Goal: Task Accomplishment & Management: Manage account settings

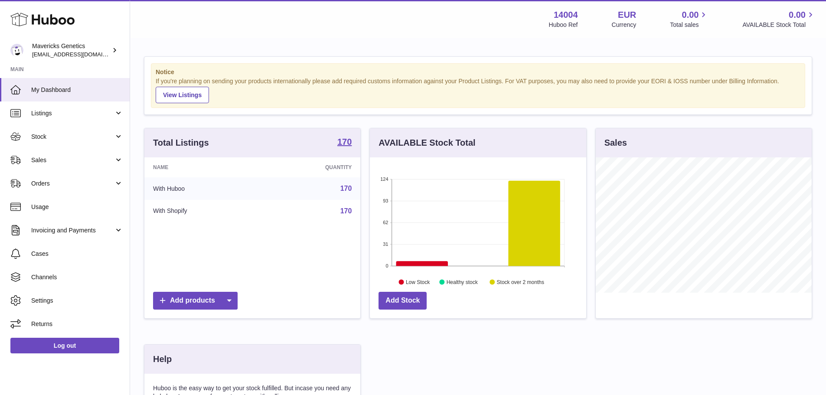
scroll to position [135, 216]
drag, startPoint x: 52, startPoint y: 178, endPoint x: 53, endPoint y: 172, distance: 5.8
click at [52, 178] on link "Orders" at bounding box center [65, 183] width 130 height 23
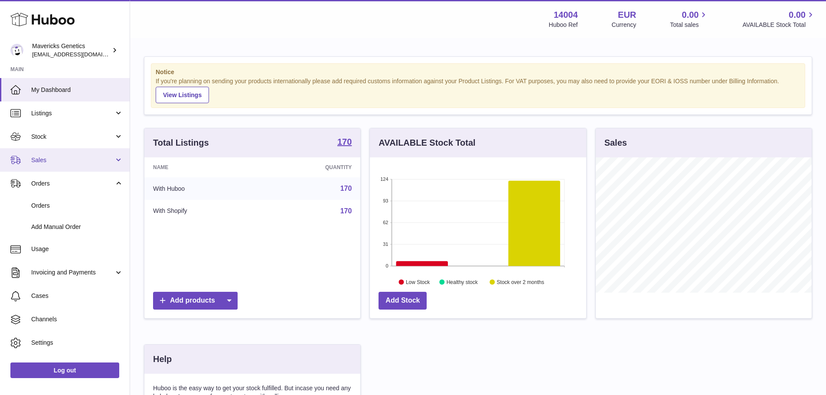
click at [55, 164] on link "Sales" at bounding box center [65, 159] width 130 height 23
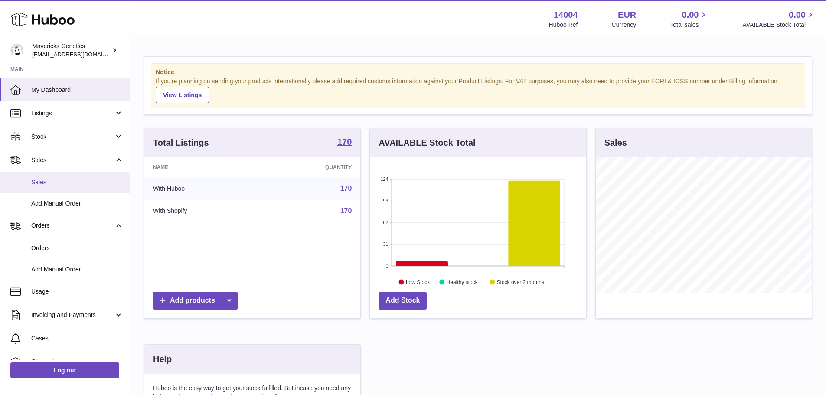
click at [60, 186] on span "Sales" at bounding box center [77, 182] width 92 height 8
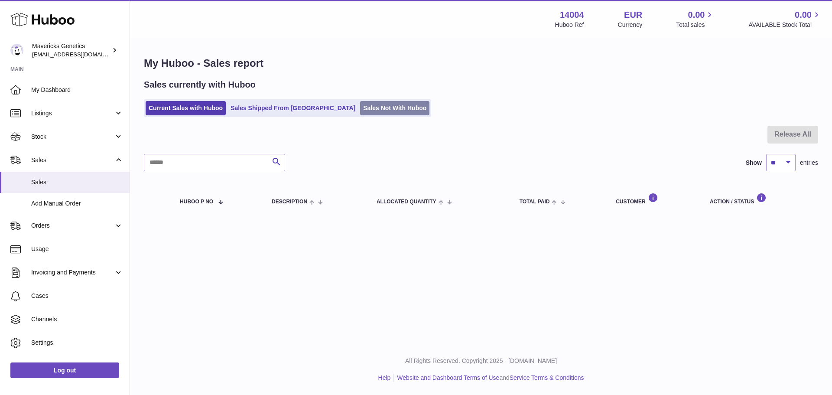
click at [360, 111] on link "Sales Not With Huboo" at bounding box center [394, 108] width 69 height 14
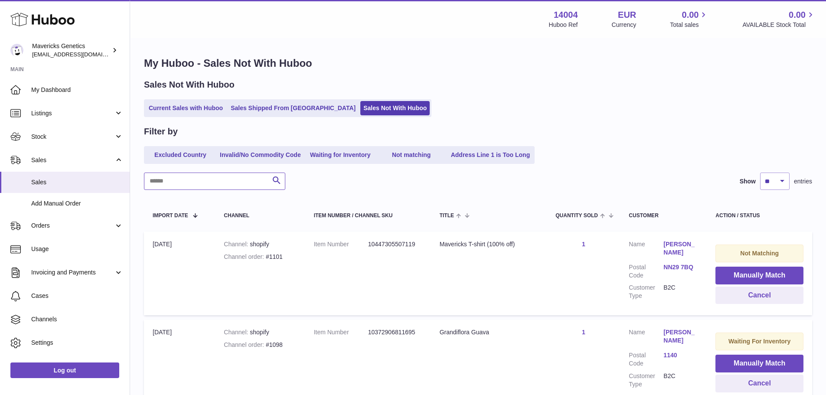
click at [203, 181] on input "text" at bounding box center [214, 180] width 141 height 17
type input "****"
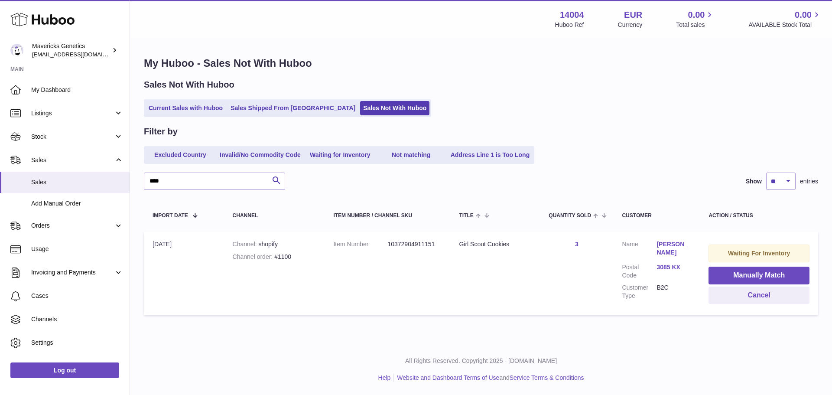
click at [578, 244] on td "Quantity Sold 3" at bounding box center [576, 273] width 73 height 84
click at [575, 245] on link "3" at bounding box center [576, 244] width 3 height 7
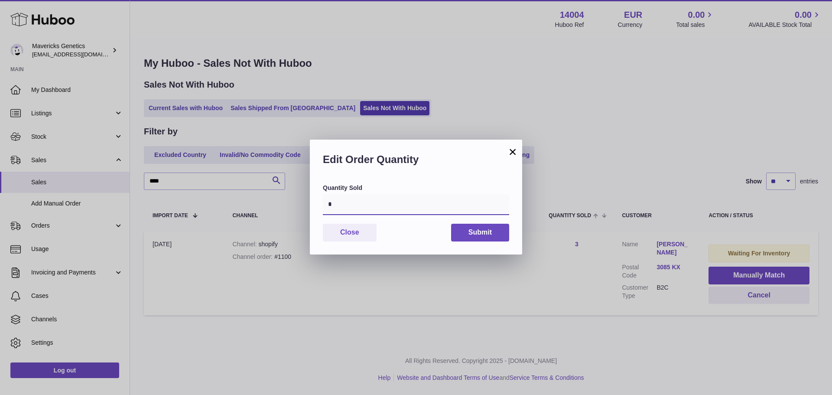
drag, startPoint x: 375, startPoint y: 210, endPoint x: 287, endPoint y: 209, distance: 88.0
click at [287, 209] on div "× Edit Order Quantity Quantity Sold * Close Submit" at bounding box center [416, 197] width 832 height 395
type input "*"
click button "×" at bounding box center [513, 151] width 10 height 10
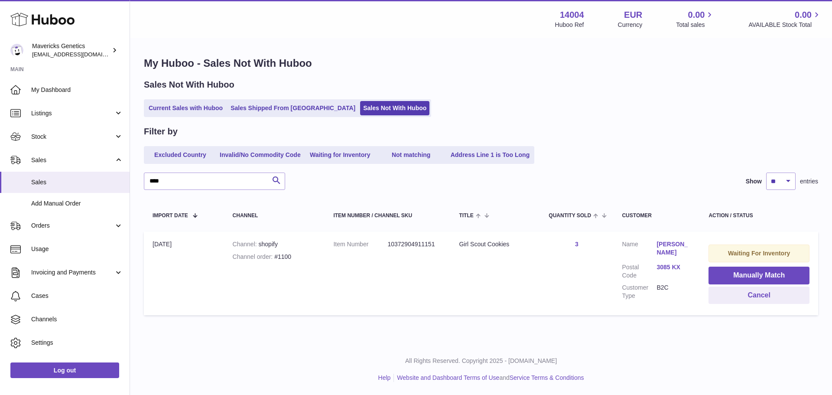
click at [576, 244] on link "3" at bounding box center [576, 244] width 3 height 7
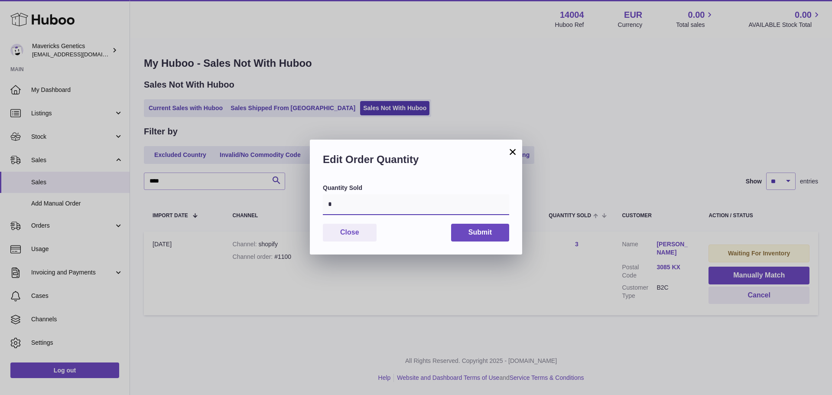
click at [350, 205] on input "*" at bounding box center [416, 204] width 186 height 21
type input "*"
click at [485, 236] on button "Submit" at bounding box center [480, 233] width 58 height 18
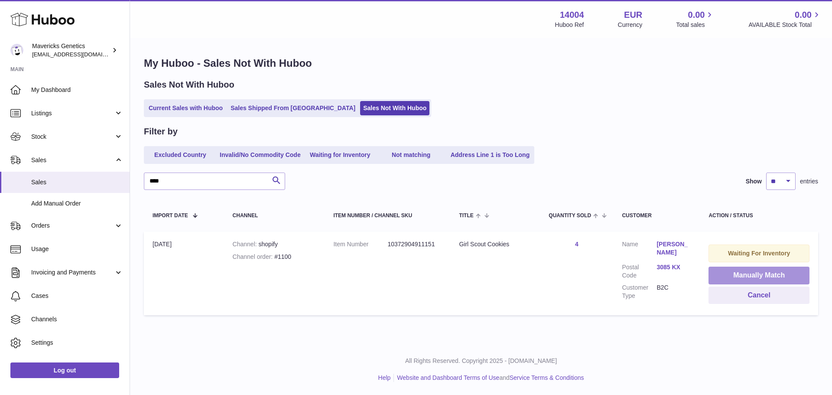
click at [729, 272] on button "Manually Match" at bounding box center [759, 276] width 101 height 18
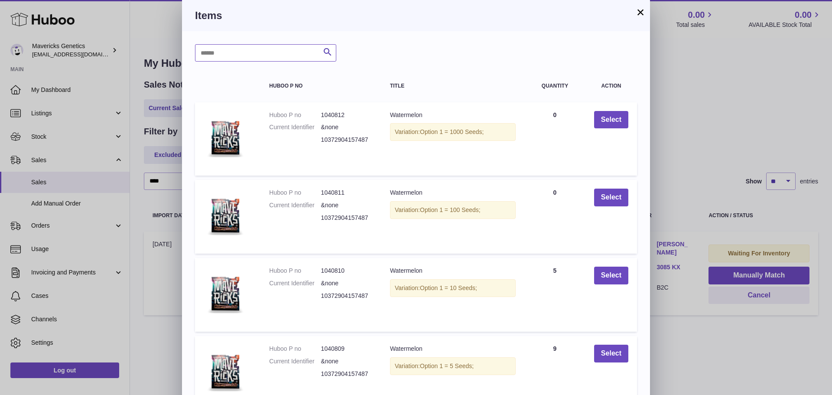
click at [264, 44] on input "text" at bounding box center [265, 52] width 141 height 17
type input "*******"
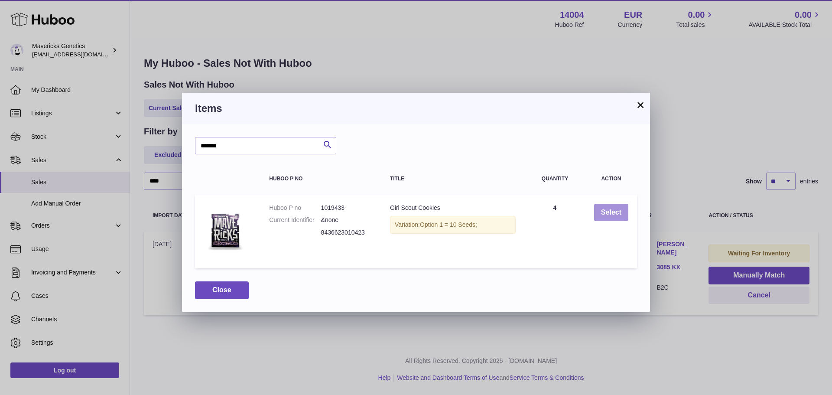
click at [597, 210] on button "Select" at bounding box center [611, 213] width 34 height 18
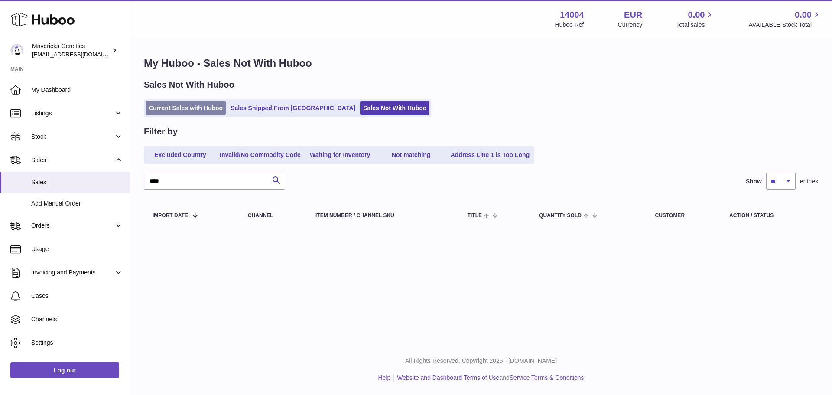
click at [178, 104] on link "Current Sales with Huboo" at bounding box center [186, 108] width 80 height 14
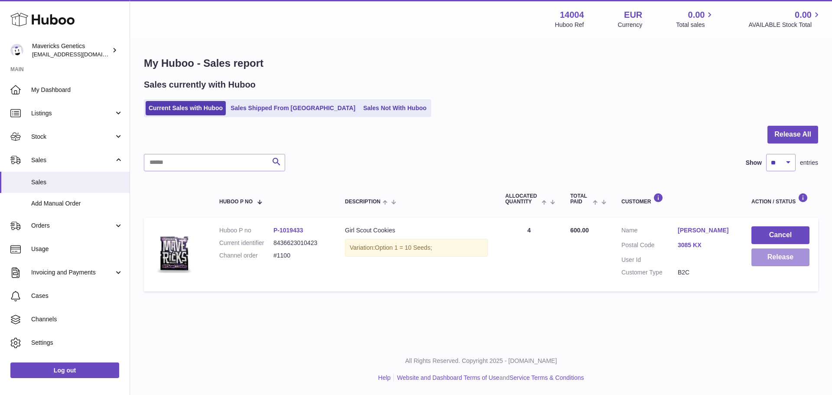
click at [765, 259] on button "Release" at bounding box center [781, 257] width 58 height 18
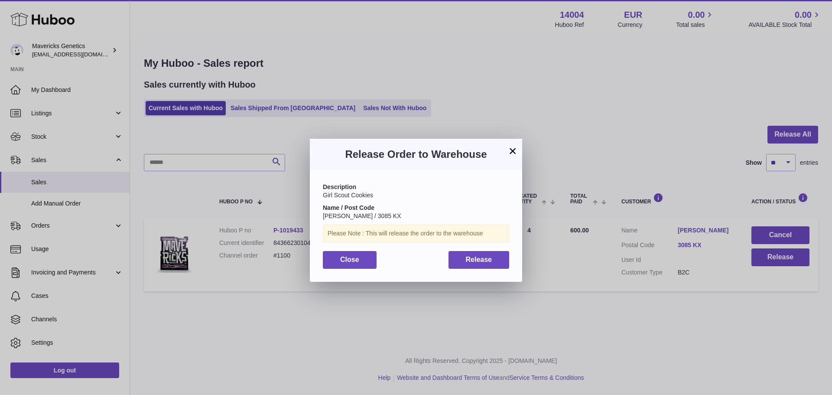
click at [515, 255] on div "Description Girl Scout Cookies Name / Post Code [PERSON_NAME] / 3085 KX Please …" at bounding box center [416, 225] width 212 height 111
click at [507, 257] on button "Release" at bounding box center [479, 260] width 61 height 18
